Goal: Entertainment & Leisure: Consume media (video, audio)

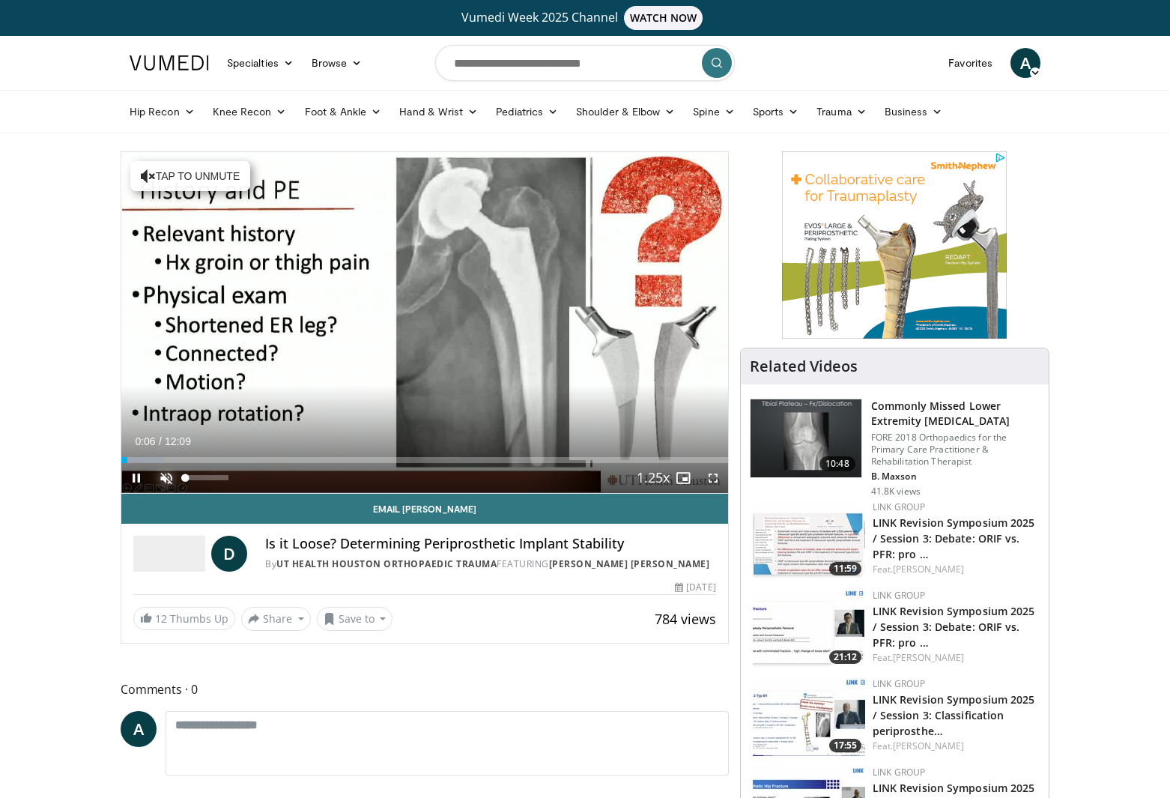
click at [168, 479] on span "Video Player" at bounding box center [166, 478] width 30 height 30
click at [711, 474] on span "Video Player" at bounding box center [713, 478] width 30 height 30
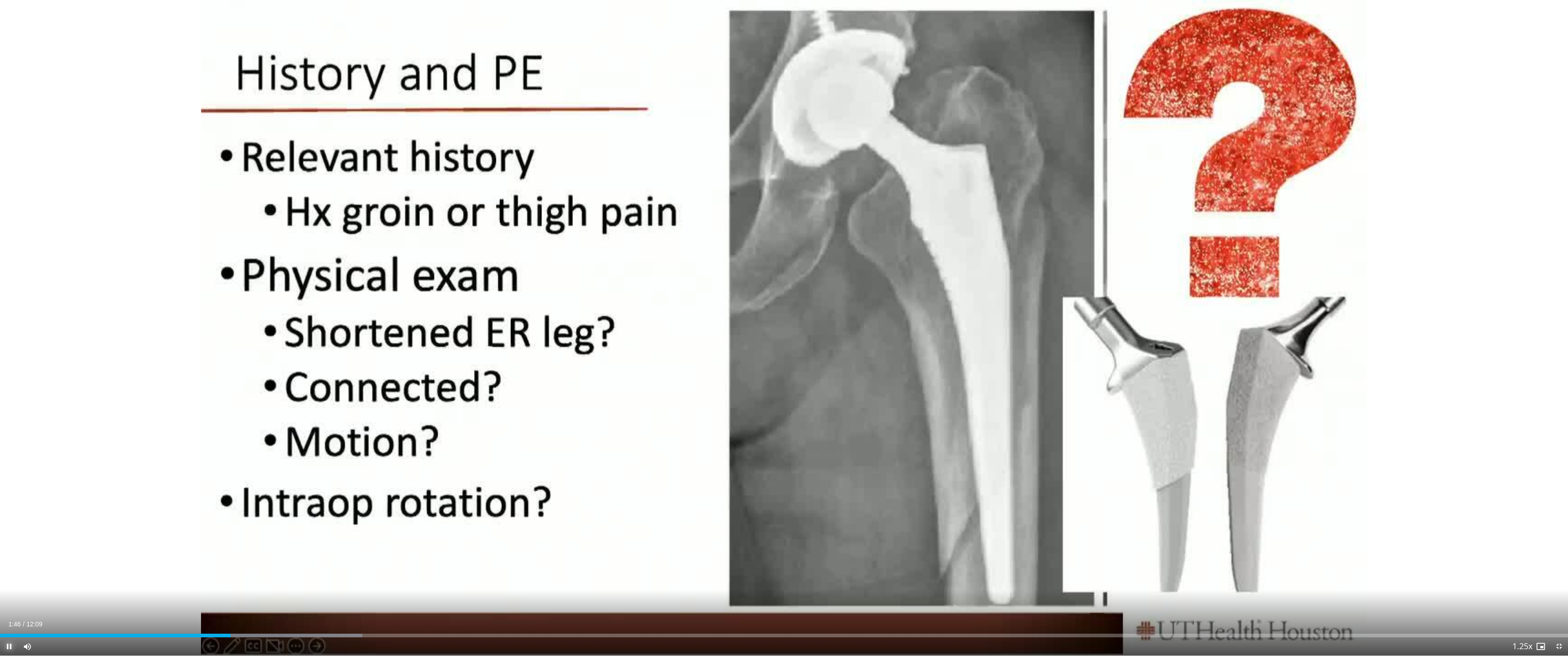
click at [8, 485] on span "Video Player" at bounding box center [9, 647] width 18 height 18
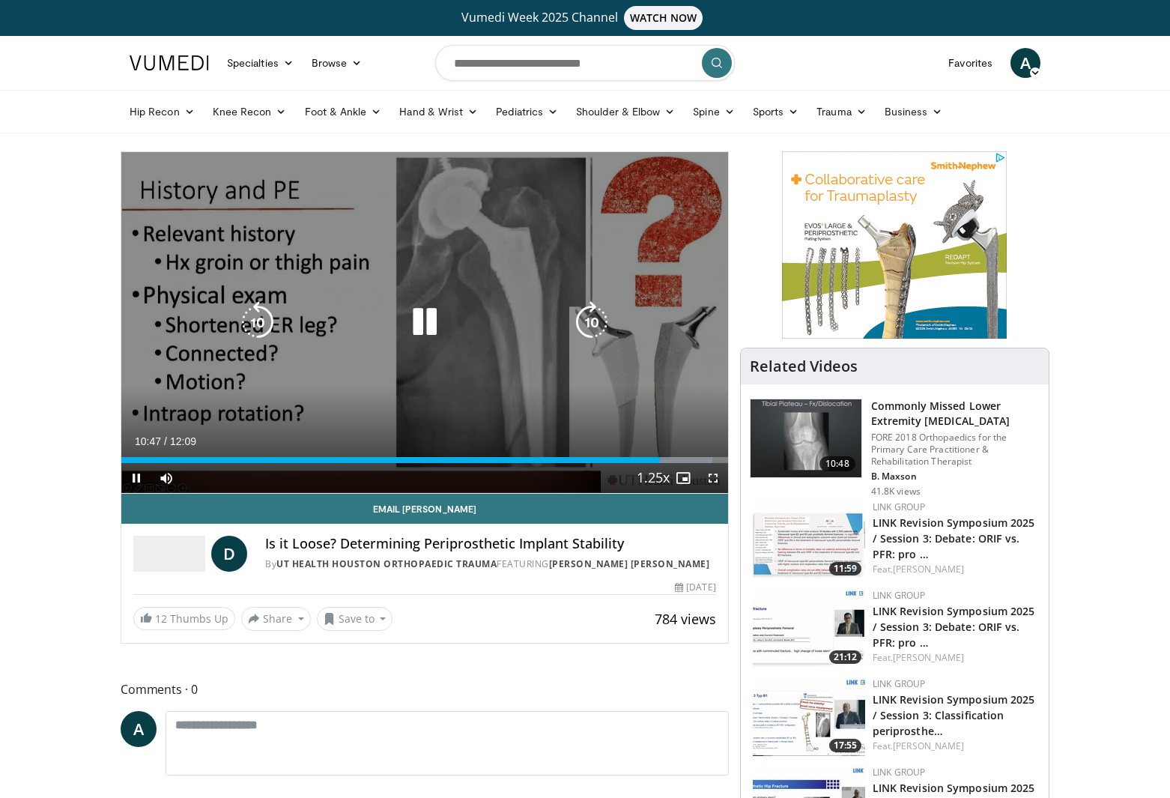
click at [419, 327] on icon "Video Player" at bounding box center [425, 322] width 42 height 42
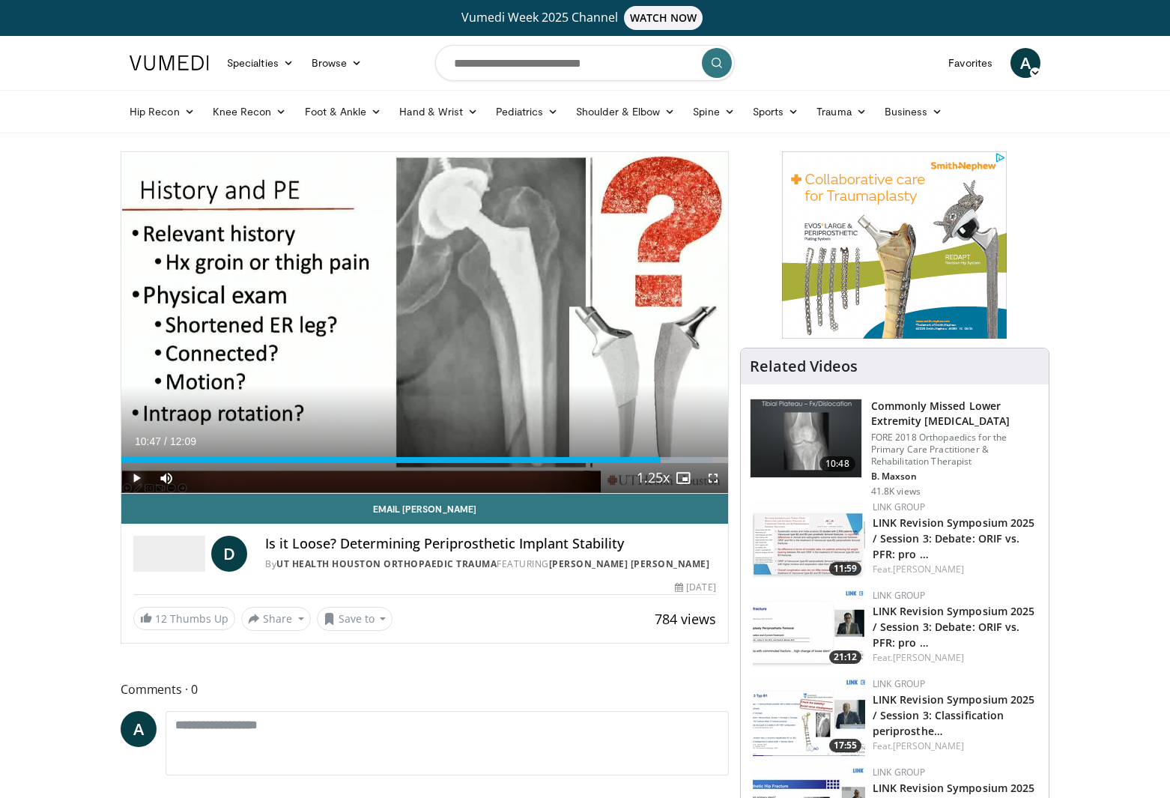
click at [140, 476] on span "Video Player" at bounding box center [136, 478] width 30 height 30
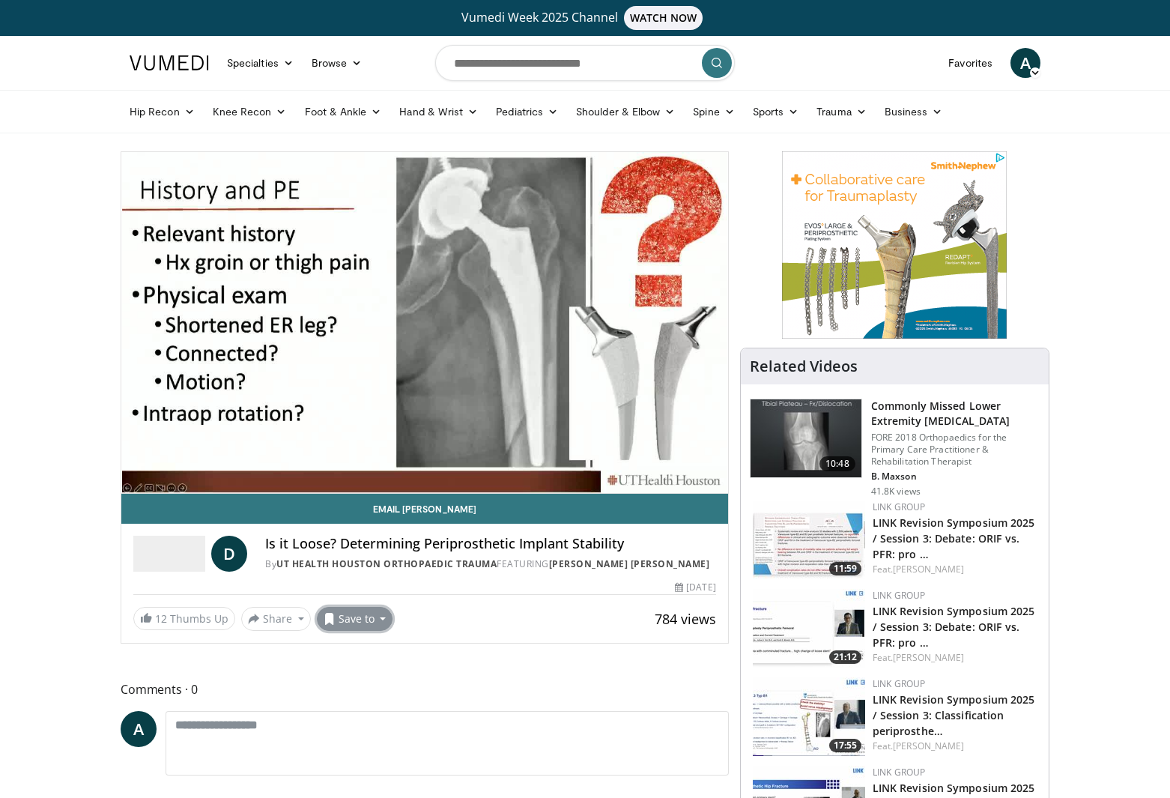
click at [371, 619] on button "Save to" at bounding box center [355, 619] width 76 height 24
click at [375, 658] on span "Add to Favorites" at bounding box center [381, 651] width 92 height 16
